Goal: Communication & Community: Answer question/provide support

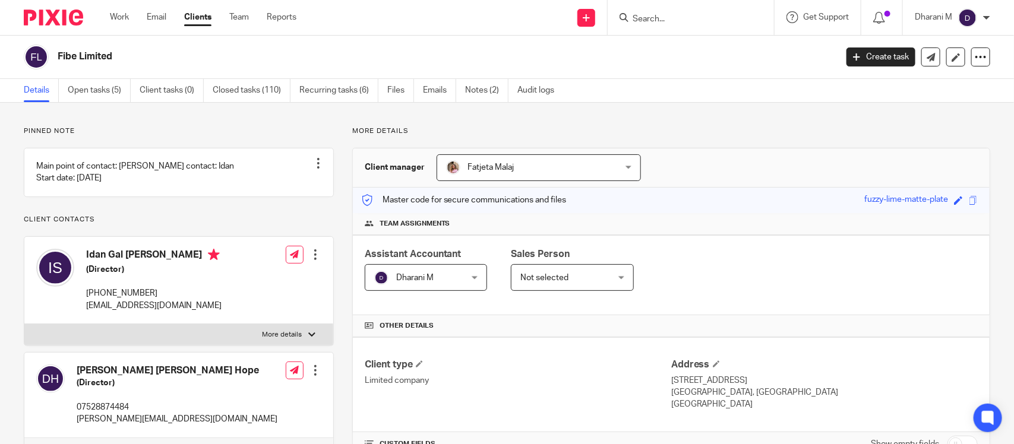
click at [664, 21] on div "Copied." at bounding box center [754, 34] width 495 height 45
click at [661, 18] on input "Search" at bounding box center [685, 19] width 107 height 11
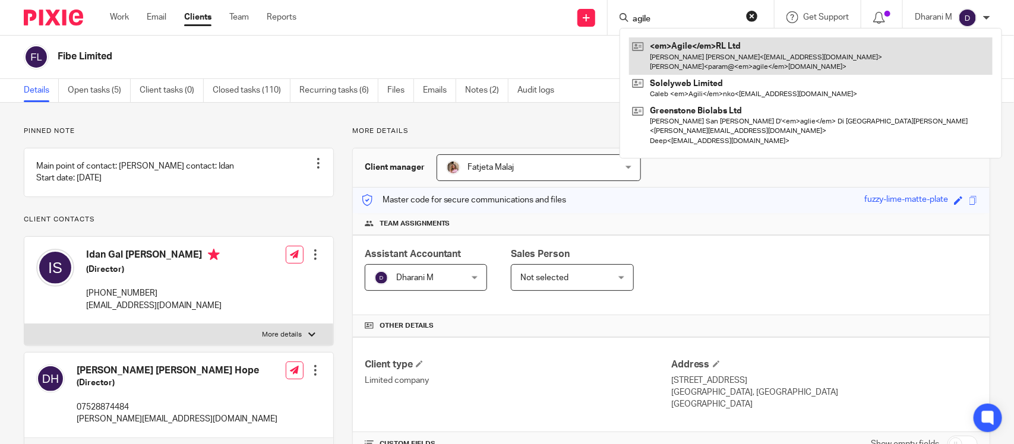
type input "agile"
click at [690, 62] on link at bounding box center [811, 55] width 364 height 37
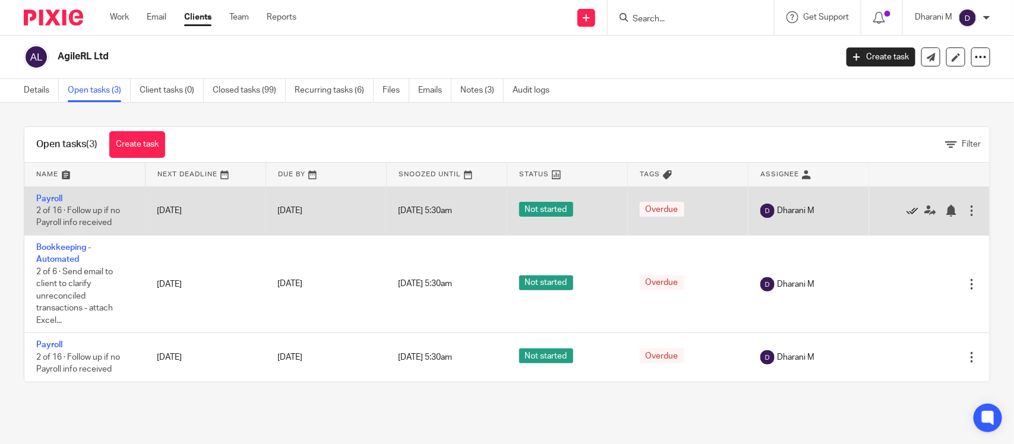
click at [907, 210] on icon at bounding box center [913, 211] width 12 height 12
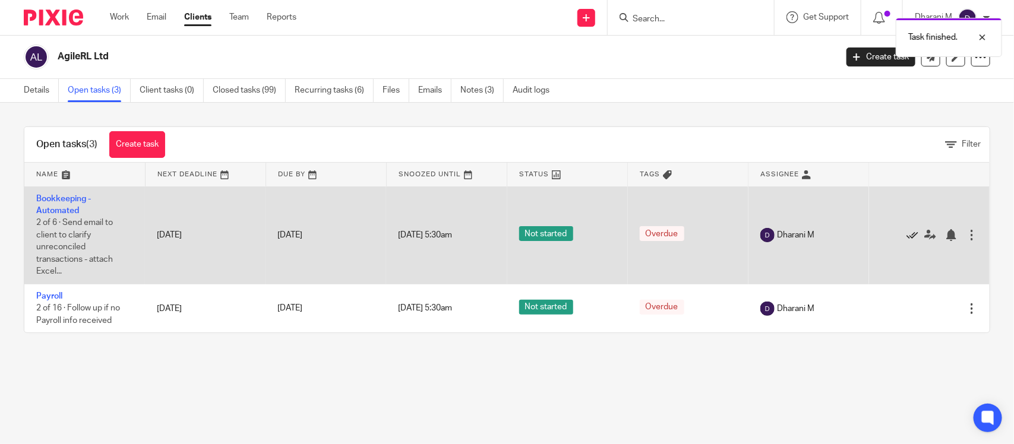
click at [907, 235] on icon at bounding box center [913, 235] width 12 height 12
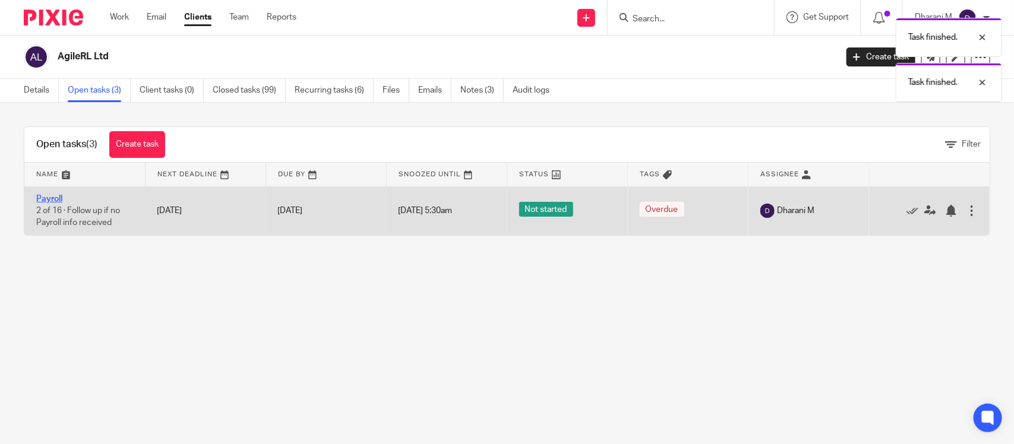
click at [46, 195] on link "Payroll" at bounding box center [49, 199] width 26 height 8
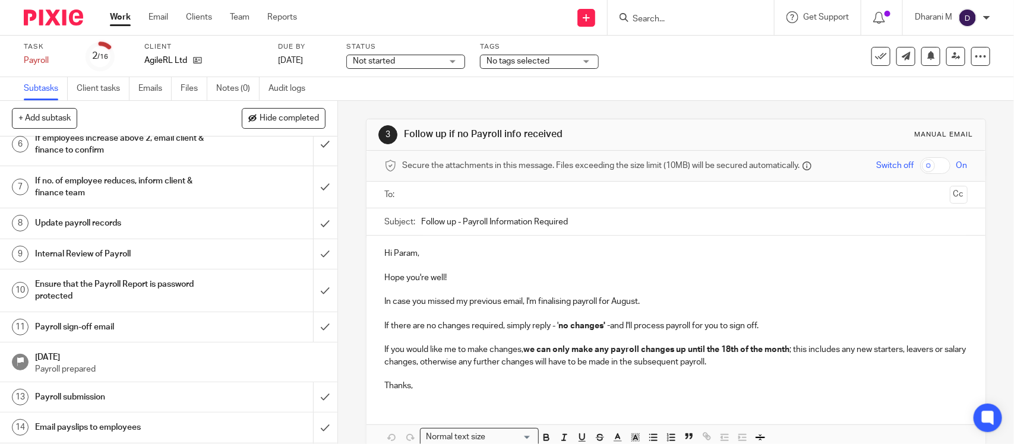
scroll to position [223, 0]
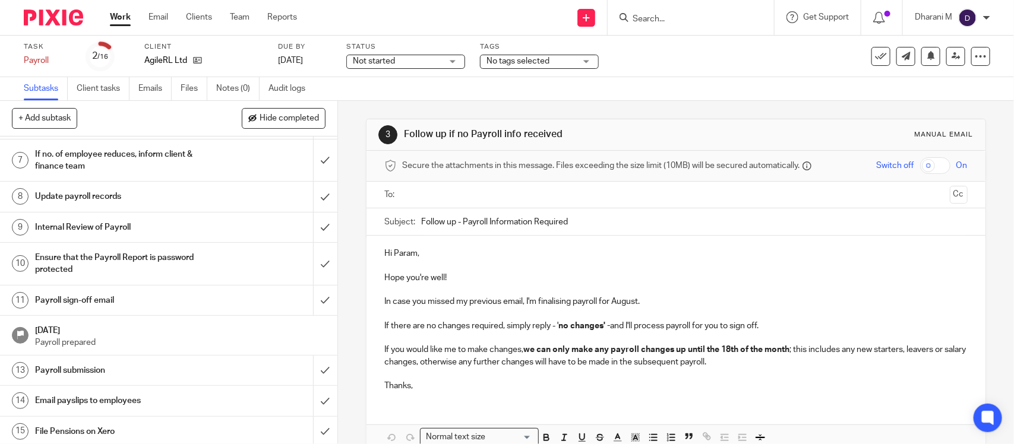
click at [162, 301] on h1 "Payroll sign-off email" at bounding box center [124, 301] width 178 height 18
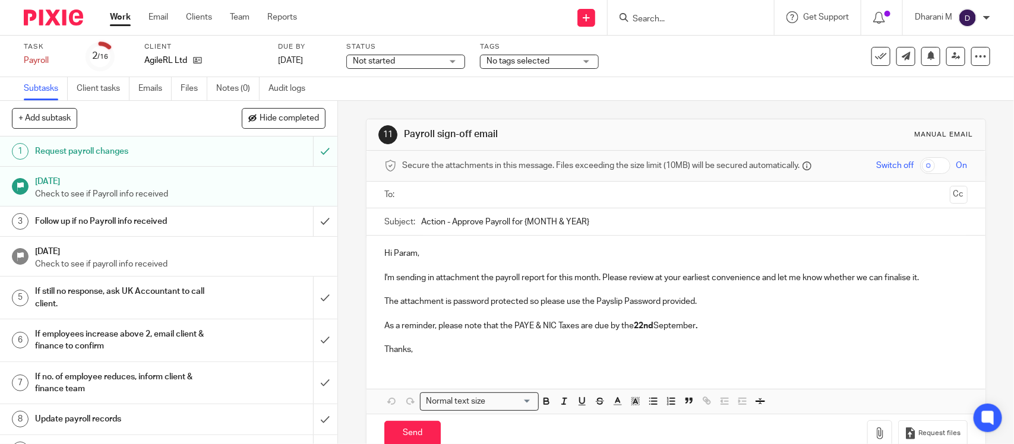
click at [519, 225] on input "Action - Approve Payroll for {MONTH & YEAR}" at bounding box center [694, 222] width 546 height 27
type input "Action - Approve Payroll for [DATE]"
click at [544, 244] on div "Hi Param, I'm sending in attachment the payroll report for this month. Please r…" at bounding box center [676, 300] width 618 height 129
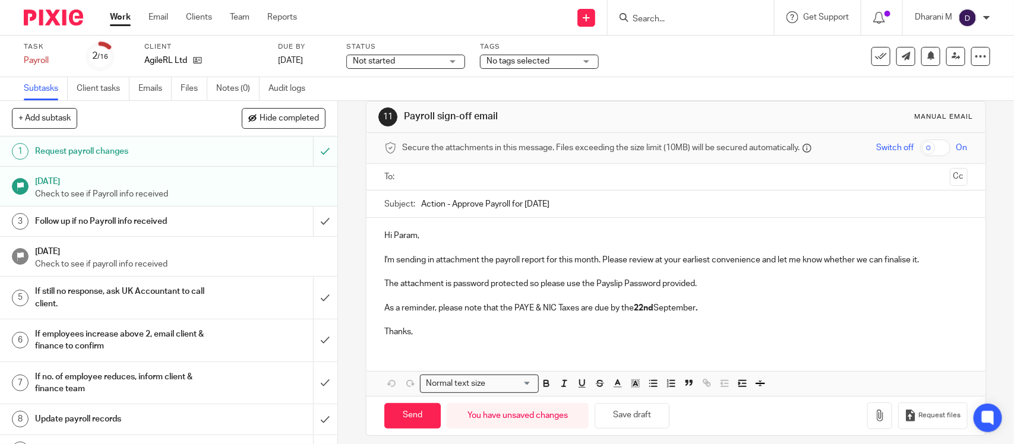
scroll to position [28, 0]
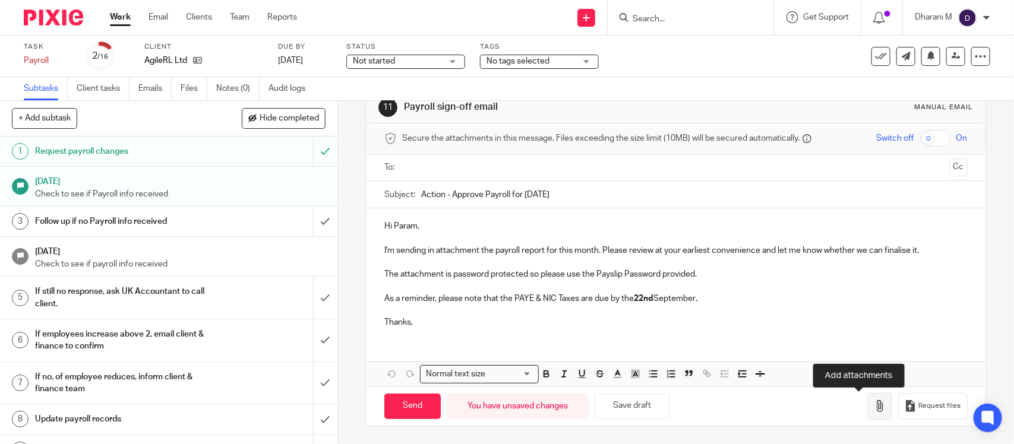
click at [874, 405] on icon "button" at bounding box center [880, 406] width 12 height 12
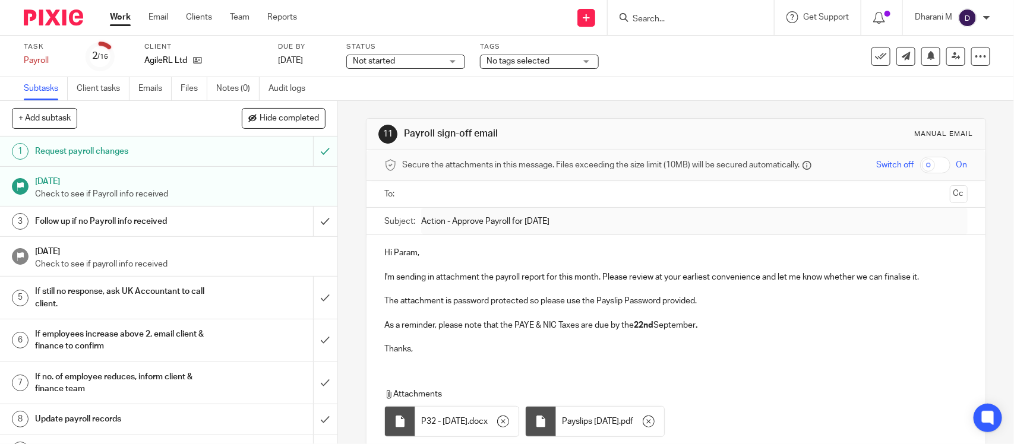
scroll to position [0, 0]
click at [512, 201] on input "text" at bounding box center [675, 195] width 538 height 14
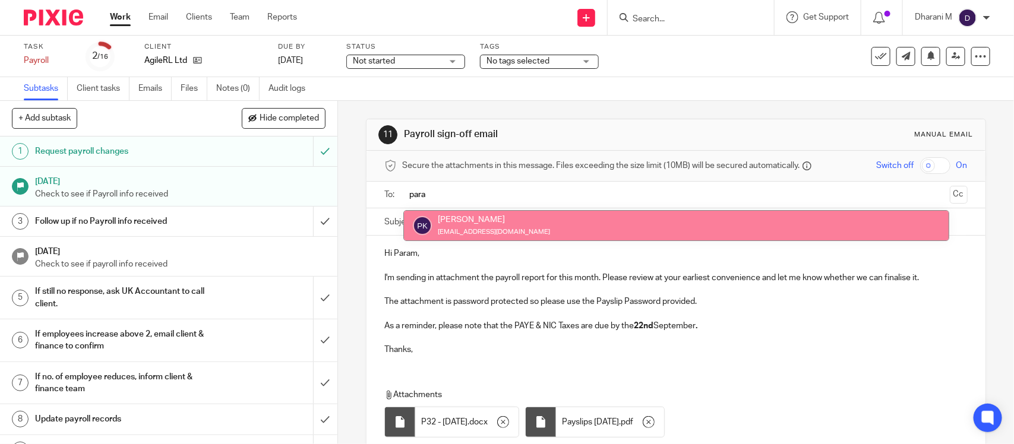
type input "para"
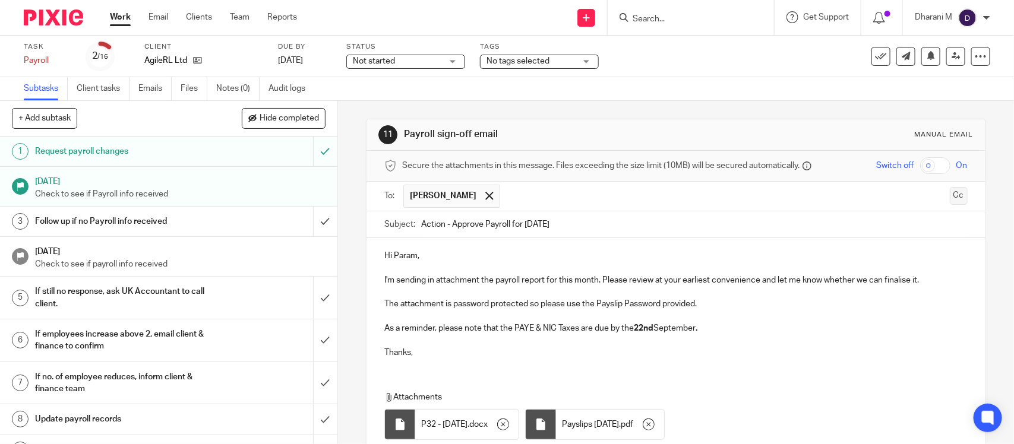
click at [950, 203] on button "Cc" at bounding box center [959, 196] width 18 height 18
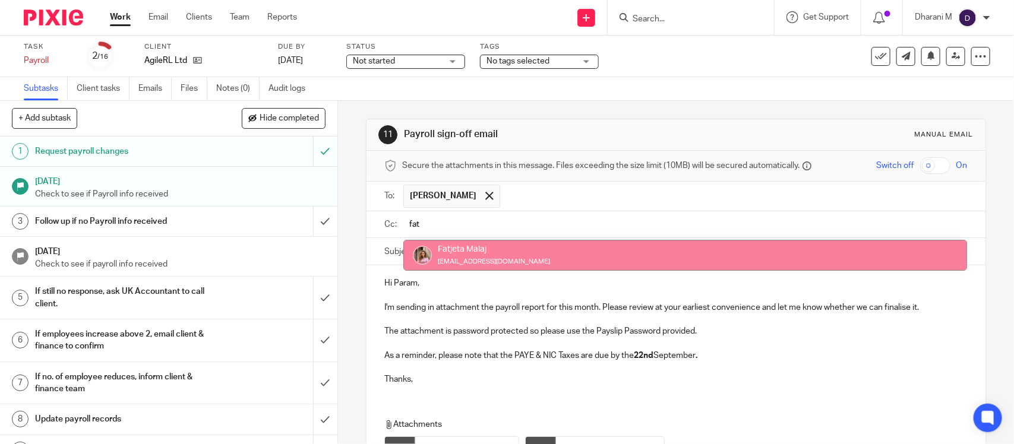
type input "fat"
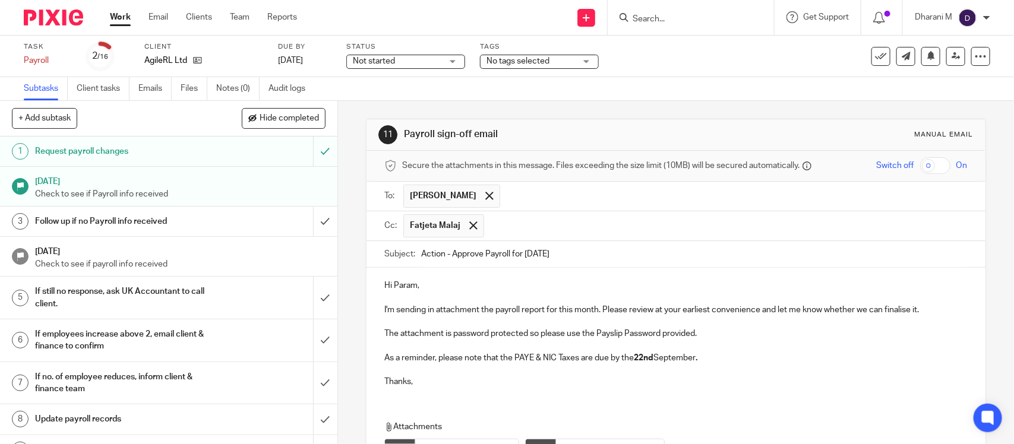
click at [542, 235] on input "text" at bounding box center [726, 225] width 473 height 23
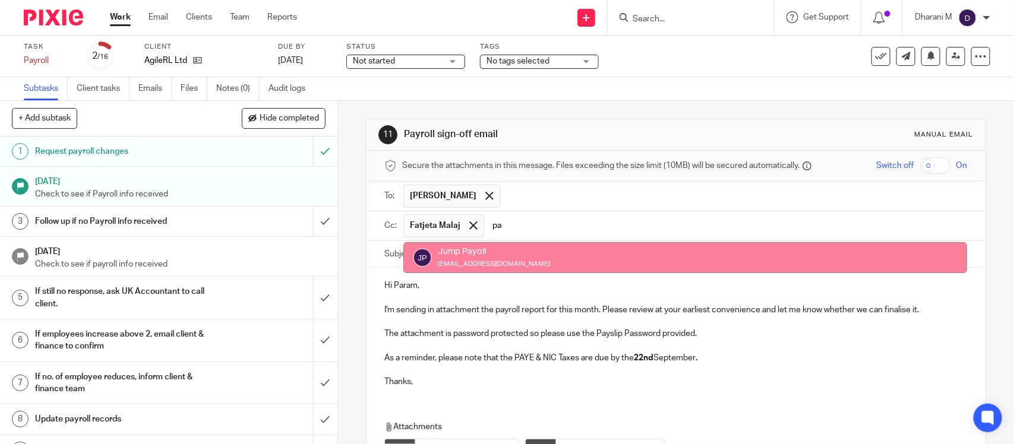
type input "p"
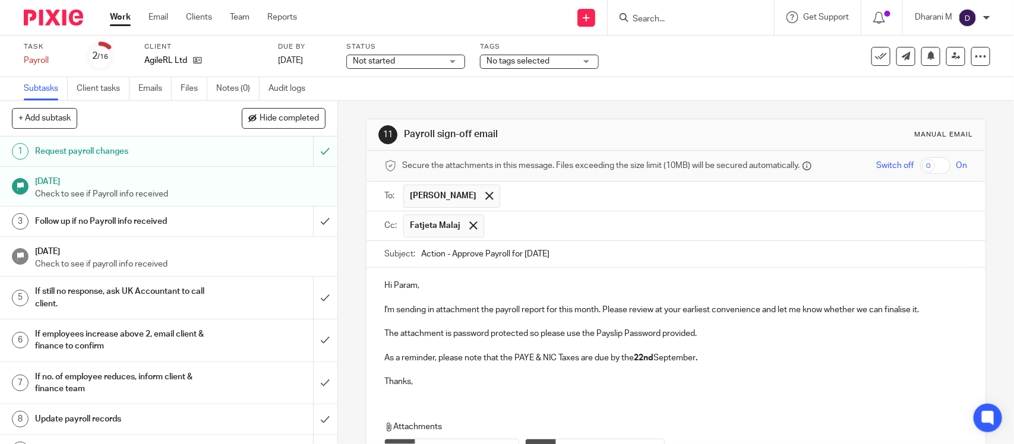
paste input "payroll@riseaccounting.co.uk"
type input "payroll@riseaccounting.co.uk"
click at [547, 284] on p "Hi Param," at bounding box center [675, 286] width 583 height 12
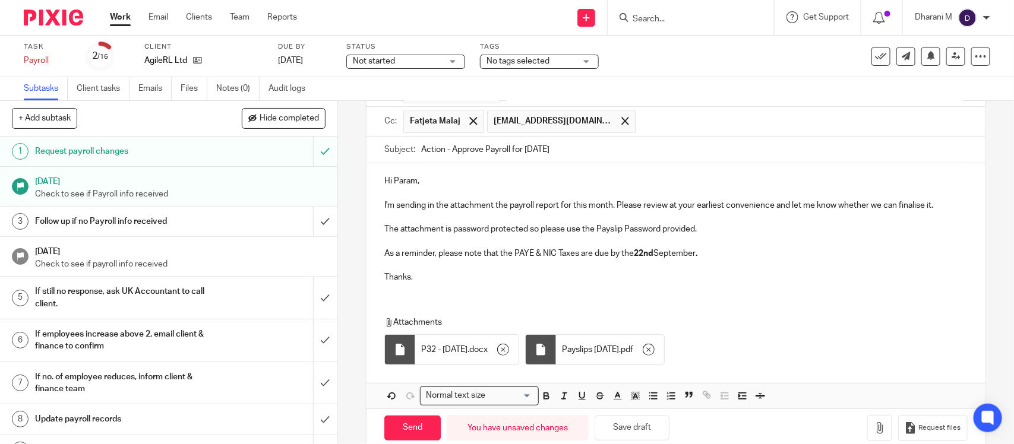
scroll to position [129, 0]
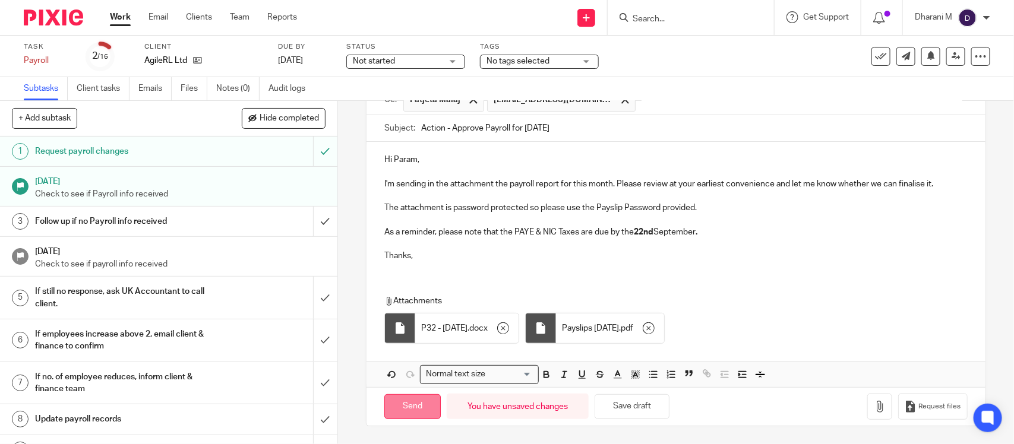
click at [406, 400] on input "Send" at bounding box center [412, 407] width 56 height 26
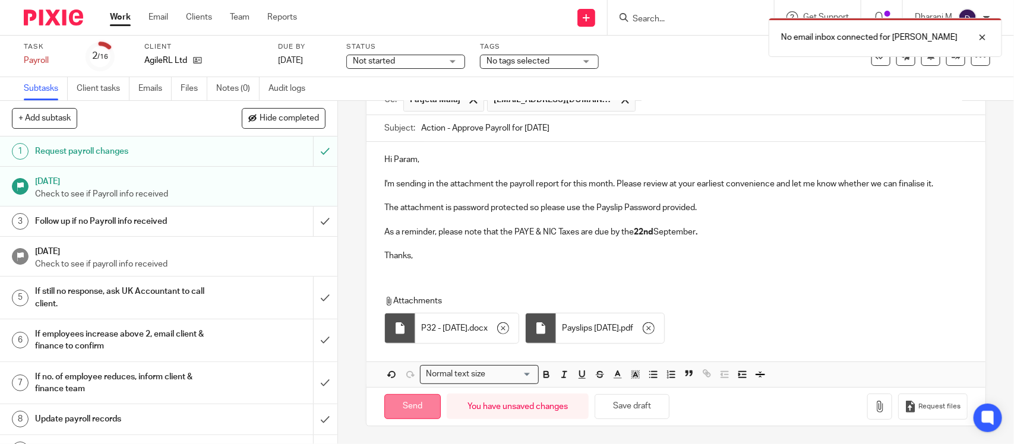
click at [411, 407] on input "Send" at bounding box center [412, 407] width 56 height 26
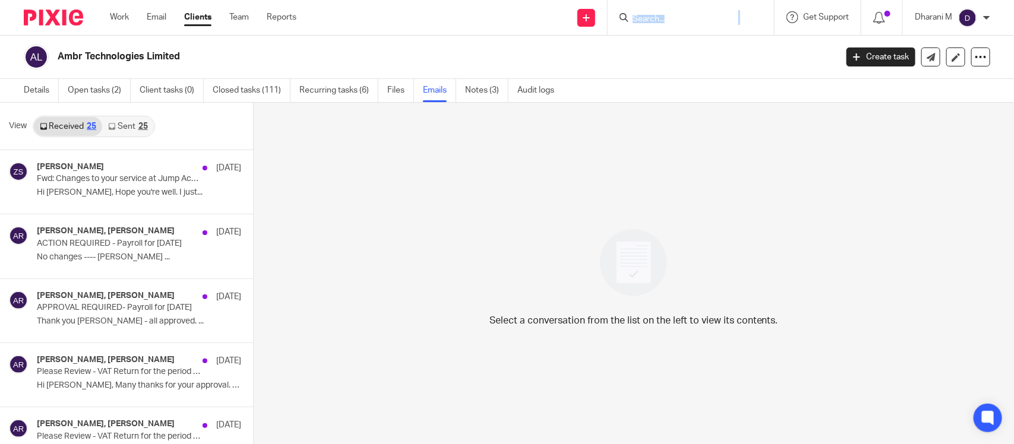
click at [646, 8] on div at bounding box center [691, 17] width 166 height 35
click at [658, 16] on input "Search" at bounding box center [685, 19] width 107 height 11
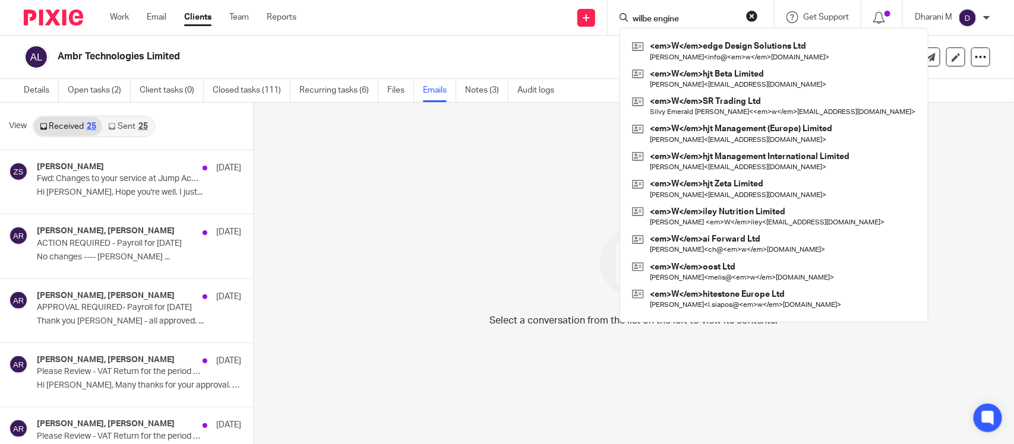
type input "wilbe engine"
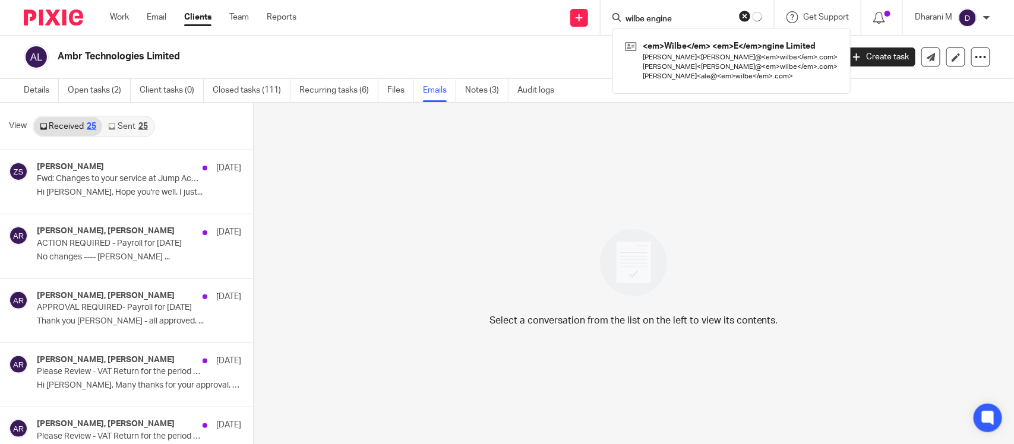
click at [693, 53] on link at bounding box center [731, 60] width 219 height 47
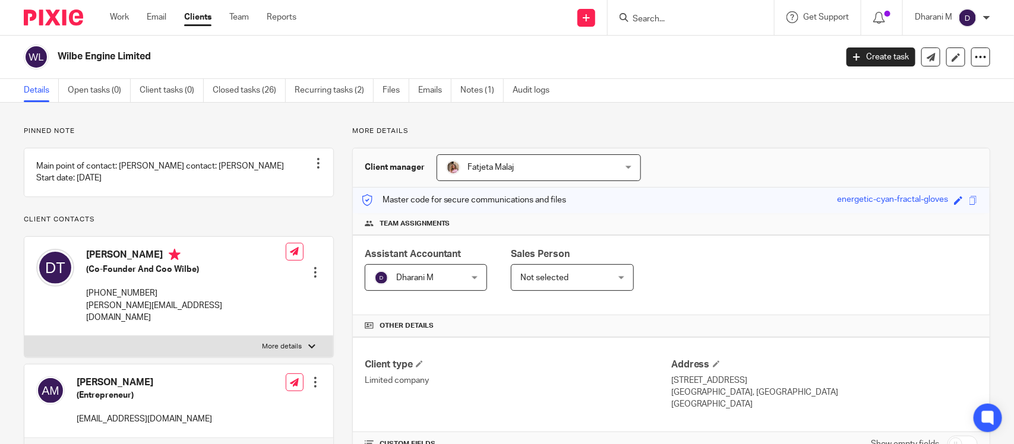
click at [962, 203] on div "Save energetic-cyan-fractal-gloves" at bounding box center [909, 201] width 144 height 14
click at [969, 200] on span at bounding box center [973, 200] width 9 height 9
